Goal: Download file/media

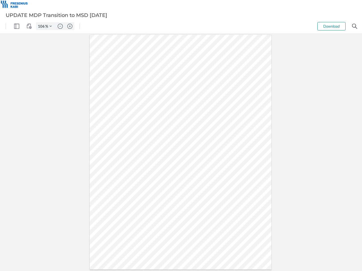
click at [17, 26] on img "Panel" at bounding box center [16, 26] width 5 height 5
click at [29, 26] on img "View Controls" at bounding box center [29, 26] width 5 height 5
click at [42, 26] on input "106" at bounding box center [40, 26] width 9 height 5
click at [51, 26] on img "Zoom Controls" at bounding box center [50, 26] width 2 height 2
click at [60, 26] on img "Zoom out" at bounding box center [60, 26] width 5 height 5
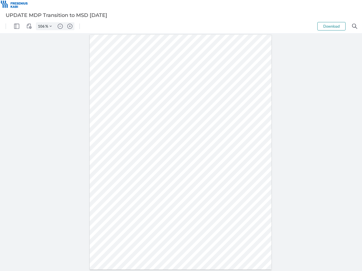
click at [70, 26] on img "Zoom in" at bounding box center [69, 26] width 5 height 5
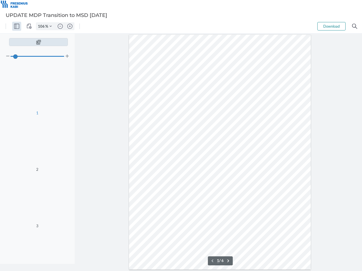
type input "106"
click at [331, 26] on button "Download" at bounding box center [331, 26] width 28 height 8
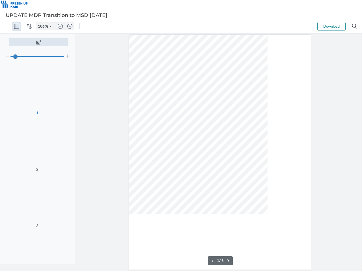
click at [354, 26] on img "Search" at bounding box center [354, 26] width 5 height 5
